Goal: Task Accomplishment & Management: Manage account settings

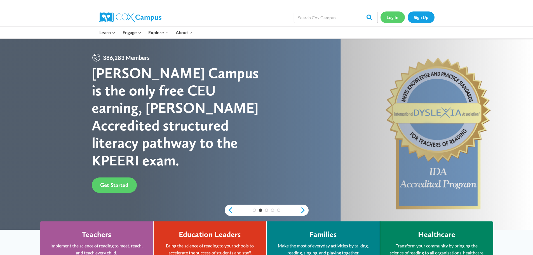
click at [393, 18] on link "Log In" at bounding box center [393, 16] width 24 height 11
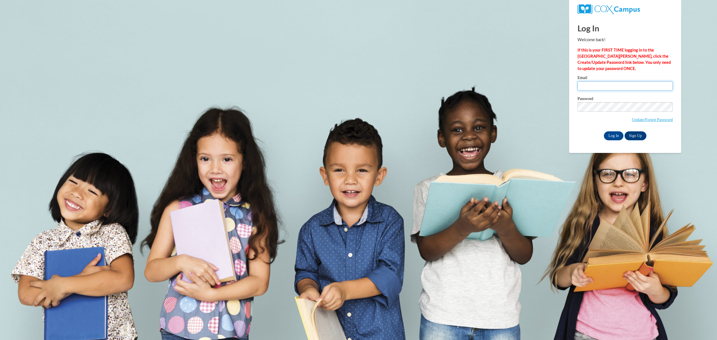
click at [599, 87] on input "Email" at bounding box center [624, 86] width 95 height 10
click at [466, 125] on body "This site uses cookies to help improve your learning experience. By continuing …" at bounding box center [358, 170] width 717 height 340
type input "amckay@mail.lipscomb.edu"
click at [615, 137] on input "Log In" at bounding box center [614, 135] width 20 height 9
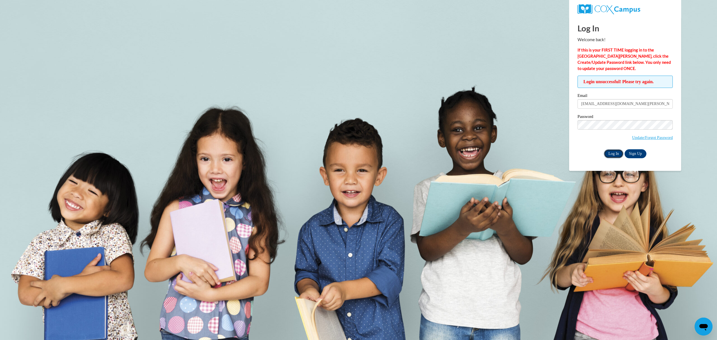
click at [613, 153] on input "Log In" at bounding box center [614, 153] width 20 height 9
click at [616, 154] on input "Log In" at bounding box center [614, 153] width 20 height 9
click at [604, 149] on input "Log In" at bounding box center [614, 153] width 20 height 9
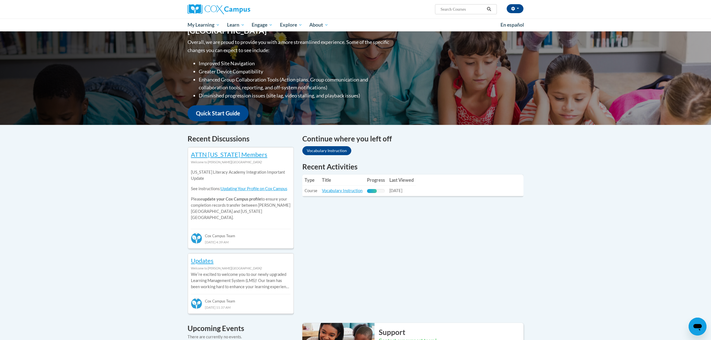
scroll to position [74, 0]
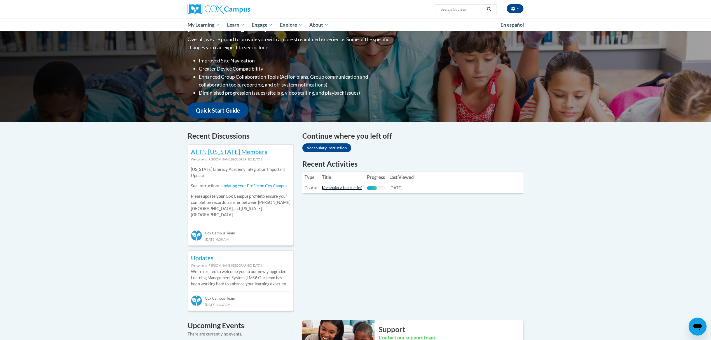
click at [354, 188] on link "Vocabulary Instruction" at bounding box center [342, 187] width 41 height 5
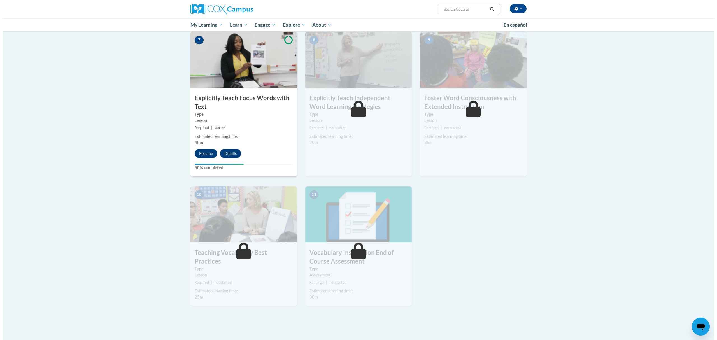
scroll to position [448, 0]
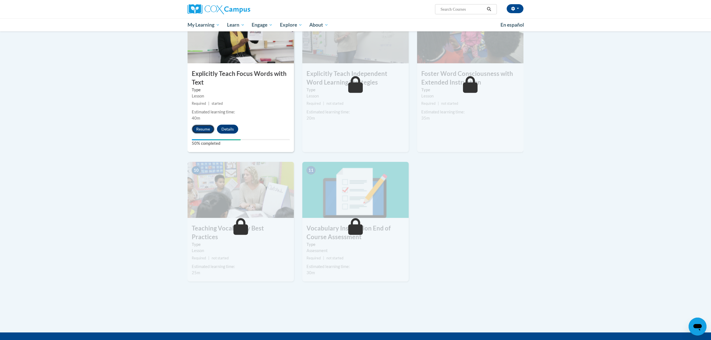
click at [199, 128] on button "Resume" at bounding box center [203, 129] width 23 height 9
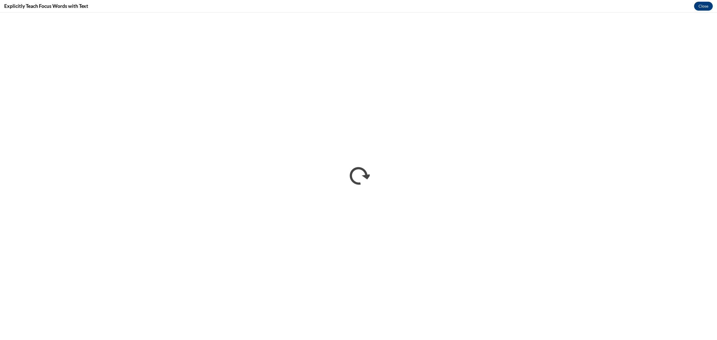
scroll to position [0, 0]
